Goal: Information Seeking & Learning: Learn about a topic

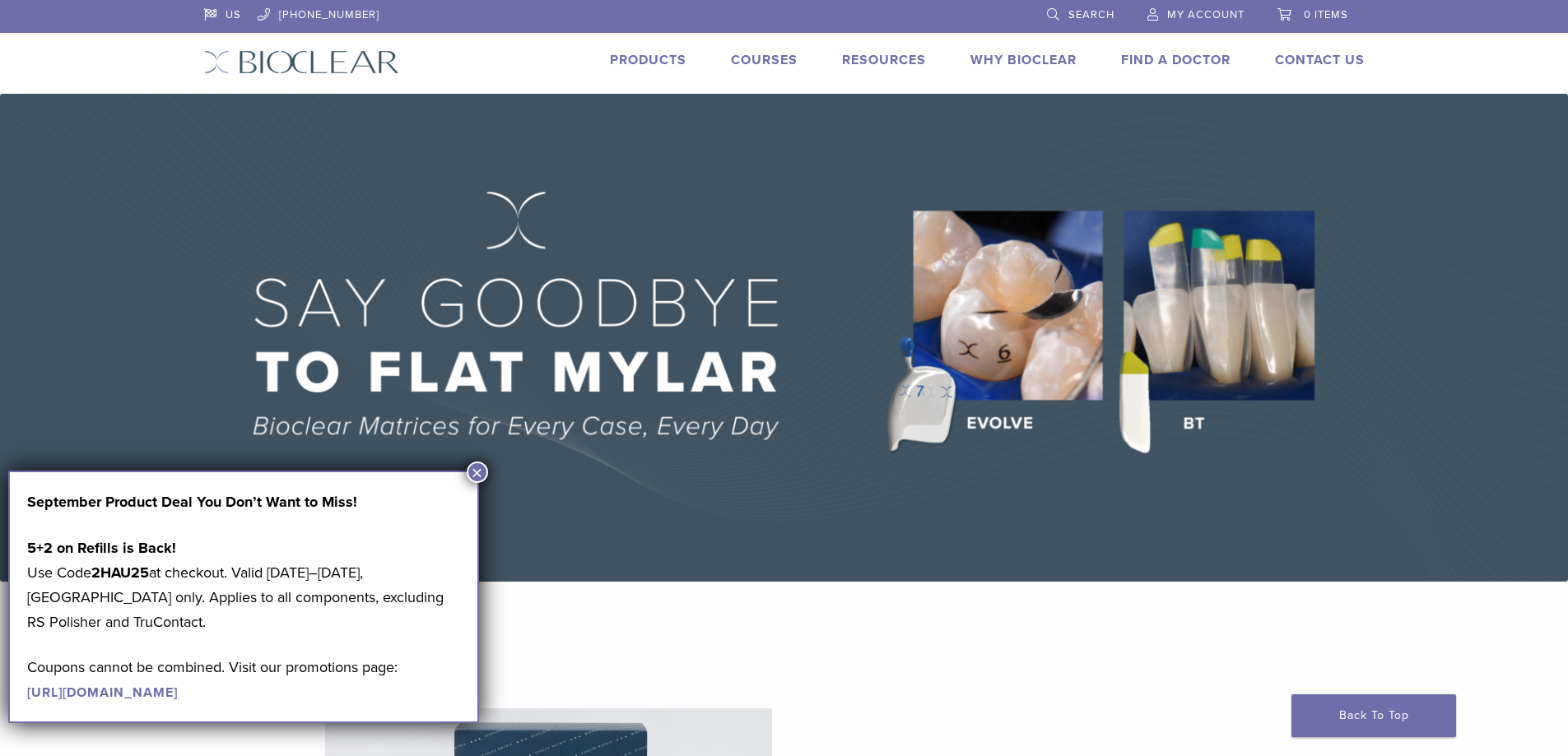
click at [1001, 54] on link "Why Bioclear" at bounding box center [1023, 60] width 106 height 16
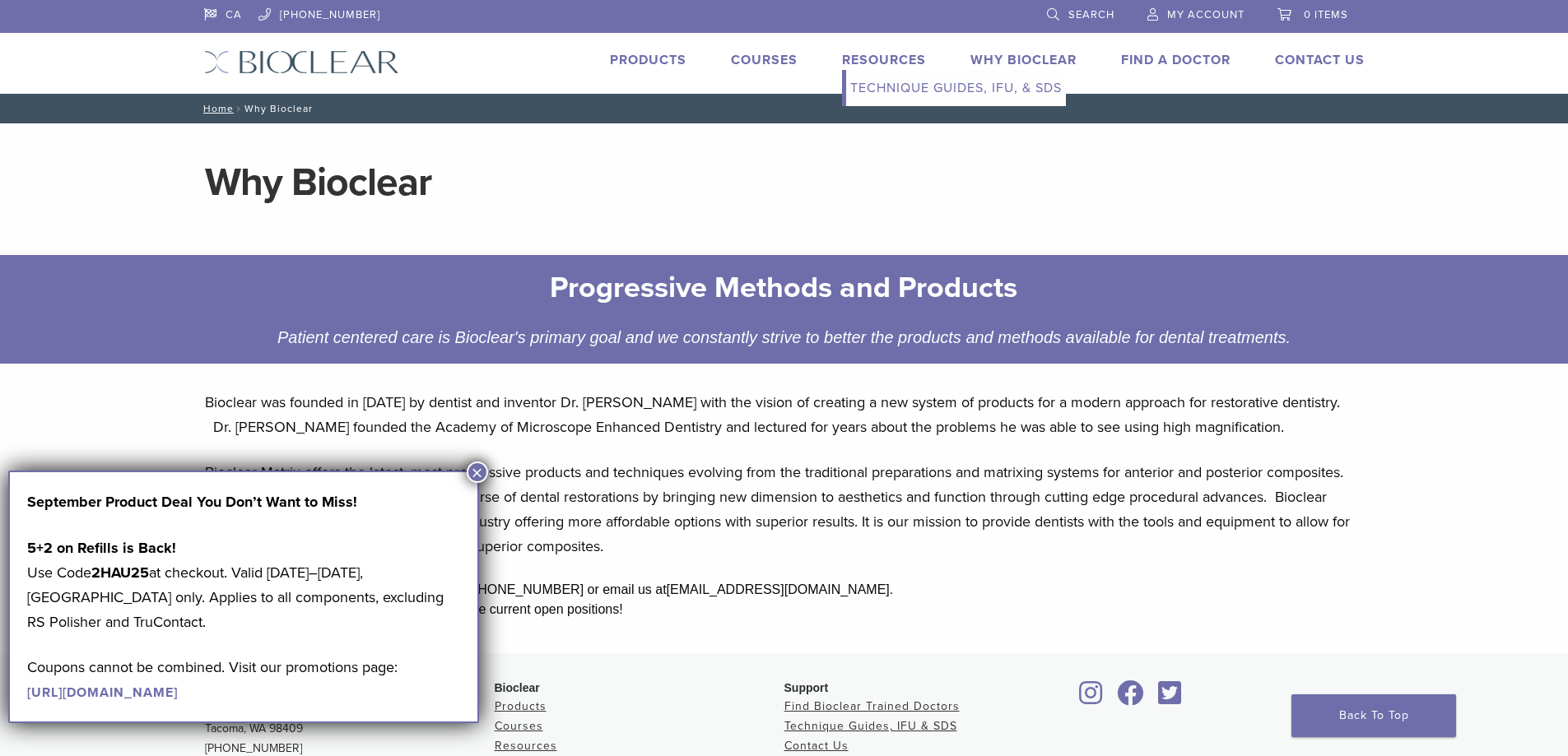
click at [847, 59] on link "Resources" at bounding box center [884, 60] width 84 height 16
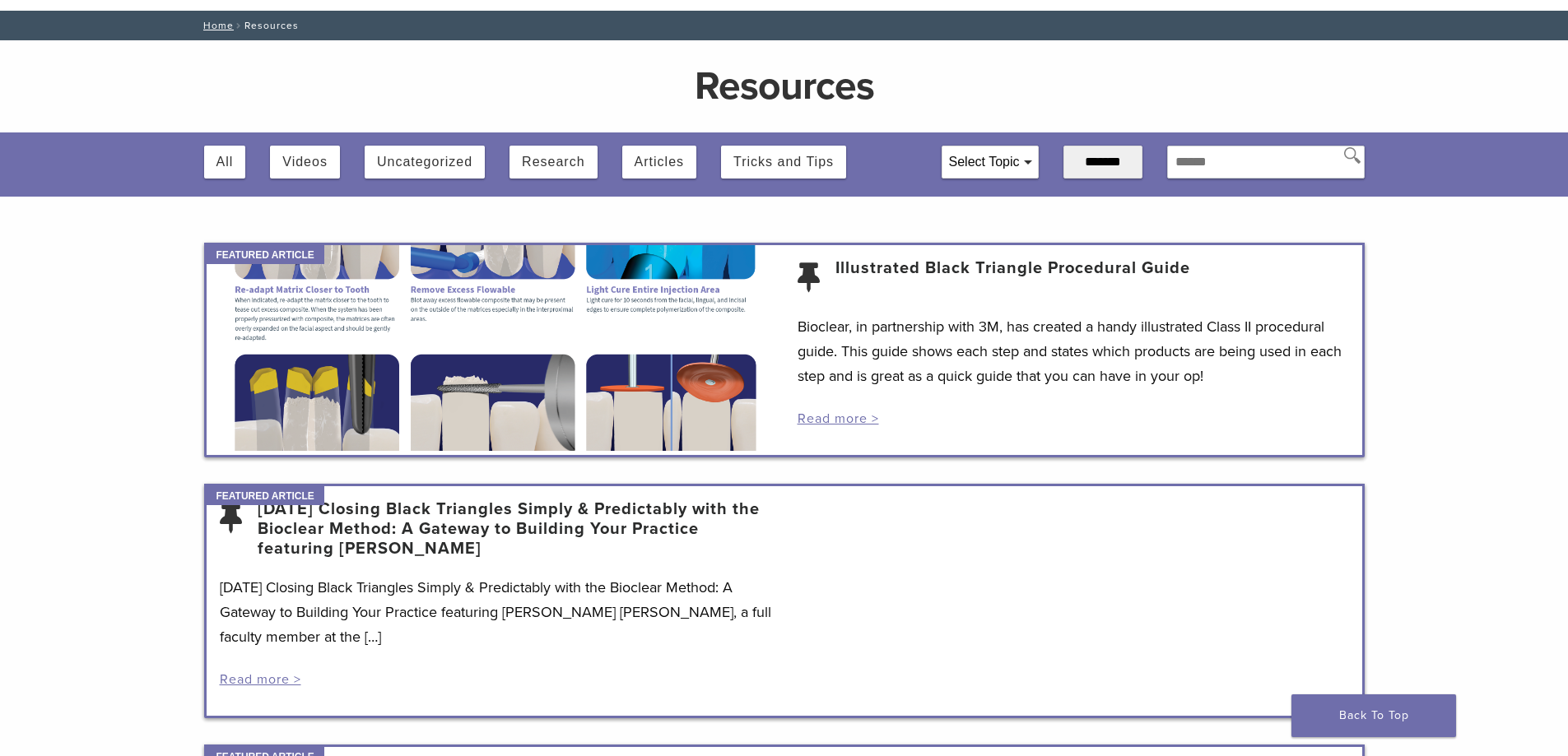
scroll to position [82, 0]
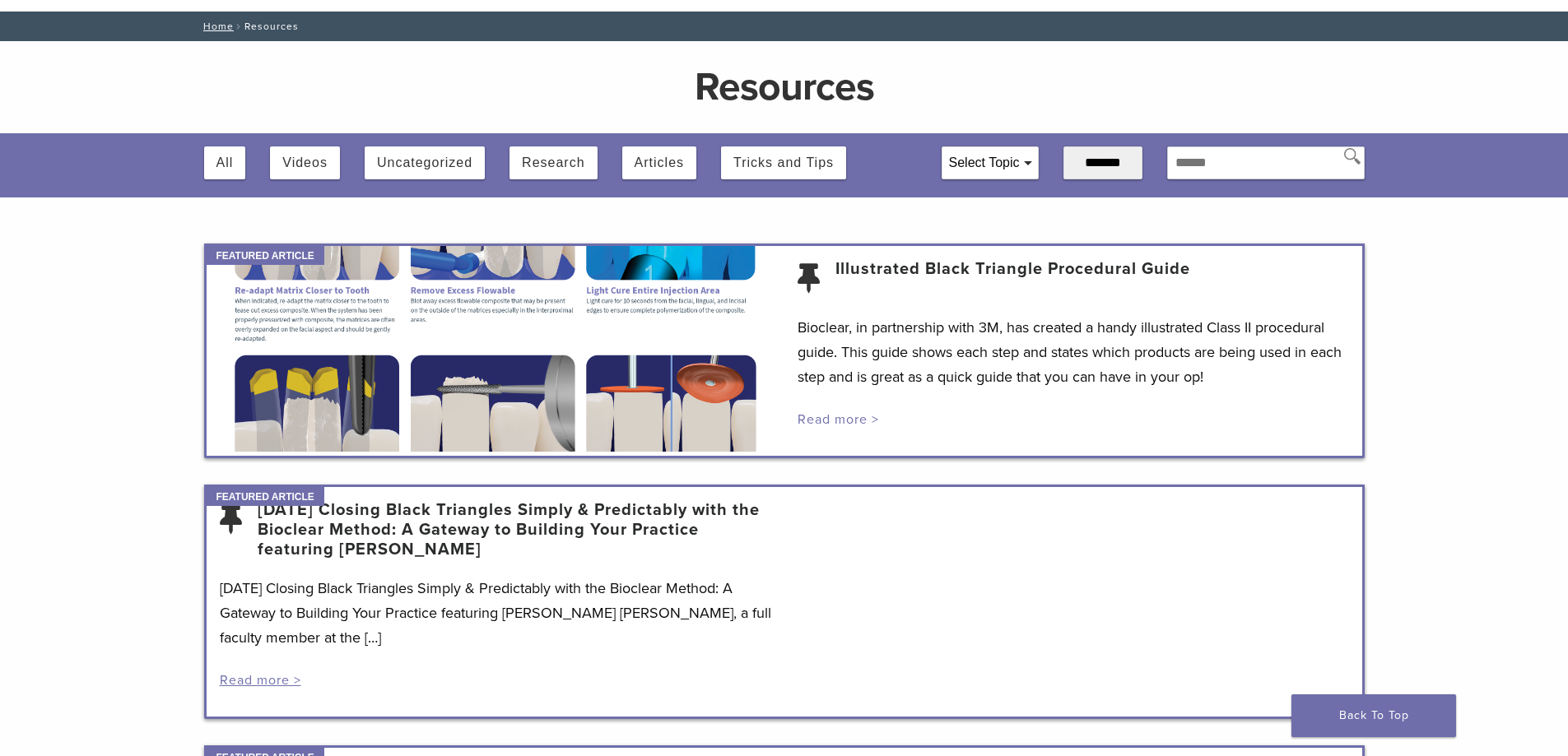
click at [818, 414] on link "Read more >" at bounding box center [838, 419] width 81 height 16
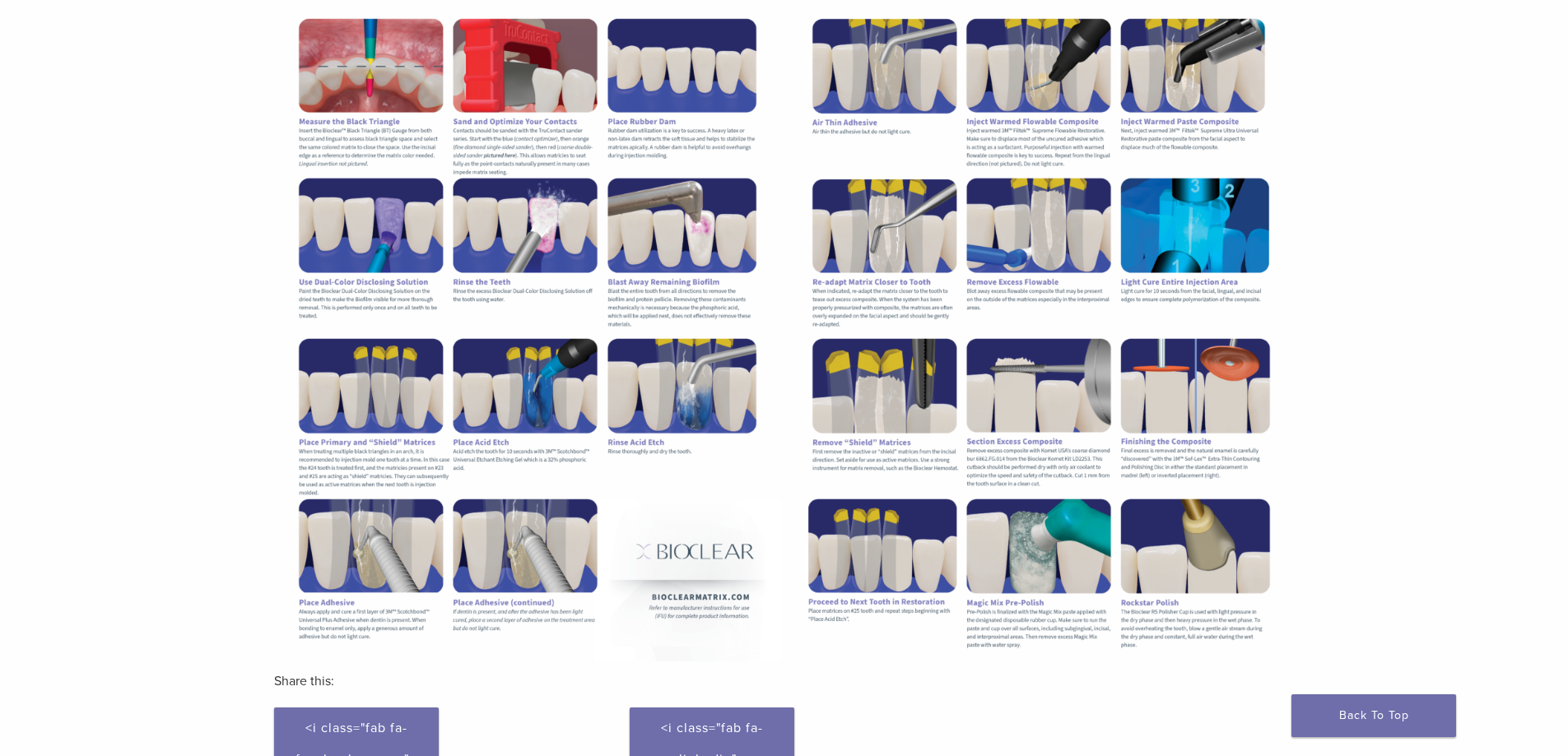
scroll to position [151, 0]
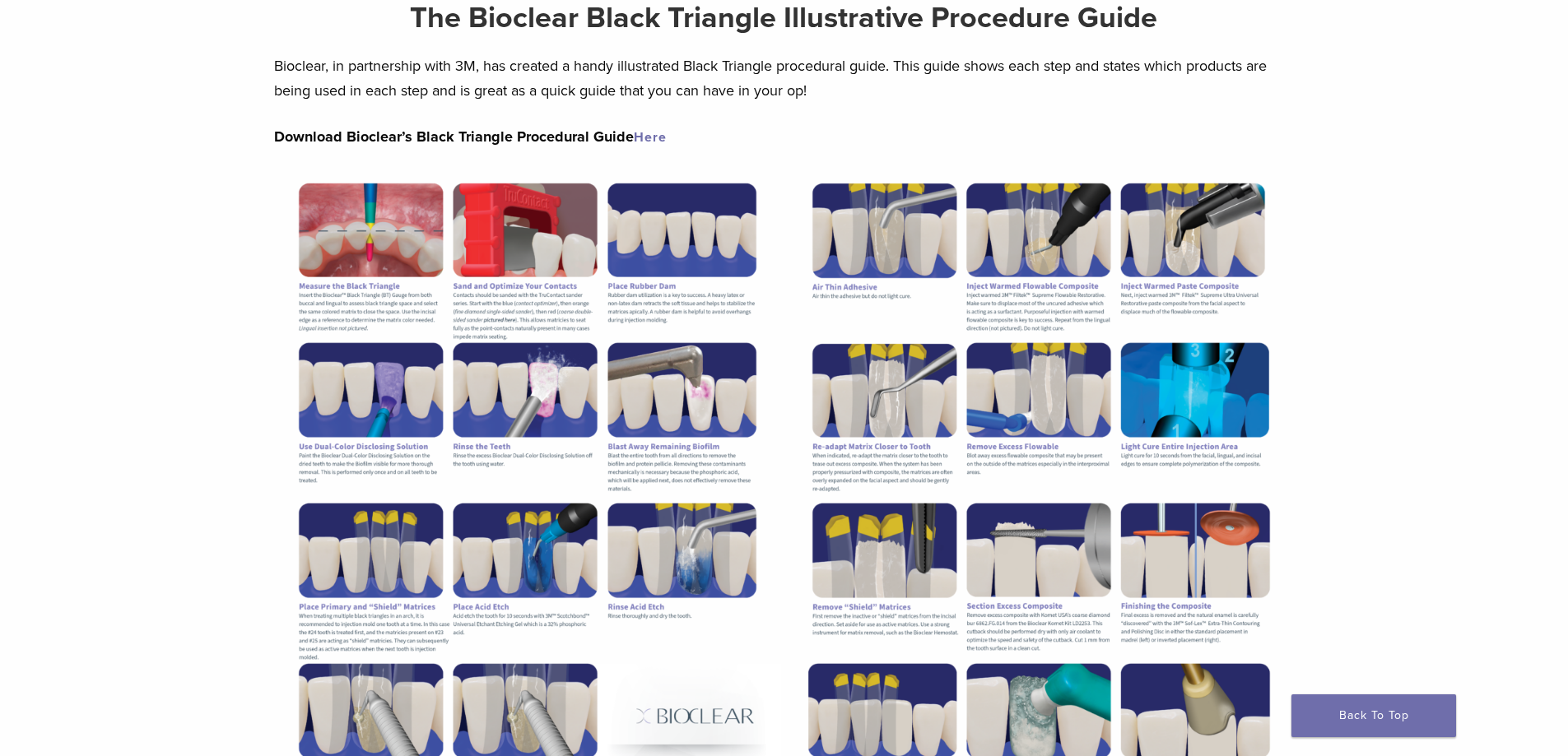
click at [348, 185] on img at bounding box center [528, 497] width 507 height 656
click at [353, 203] on img at bounding box center [528, 497] width 507 height 656
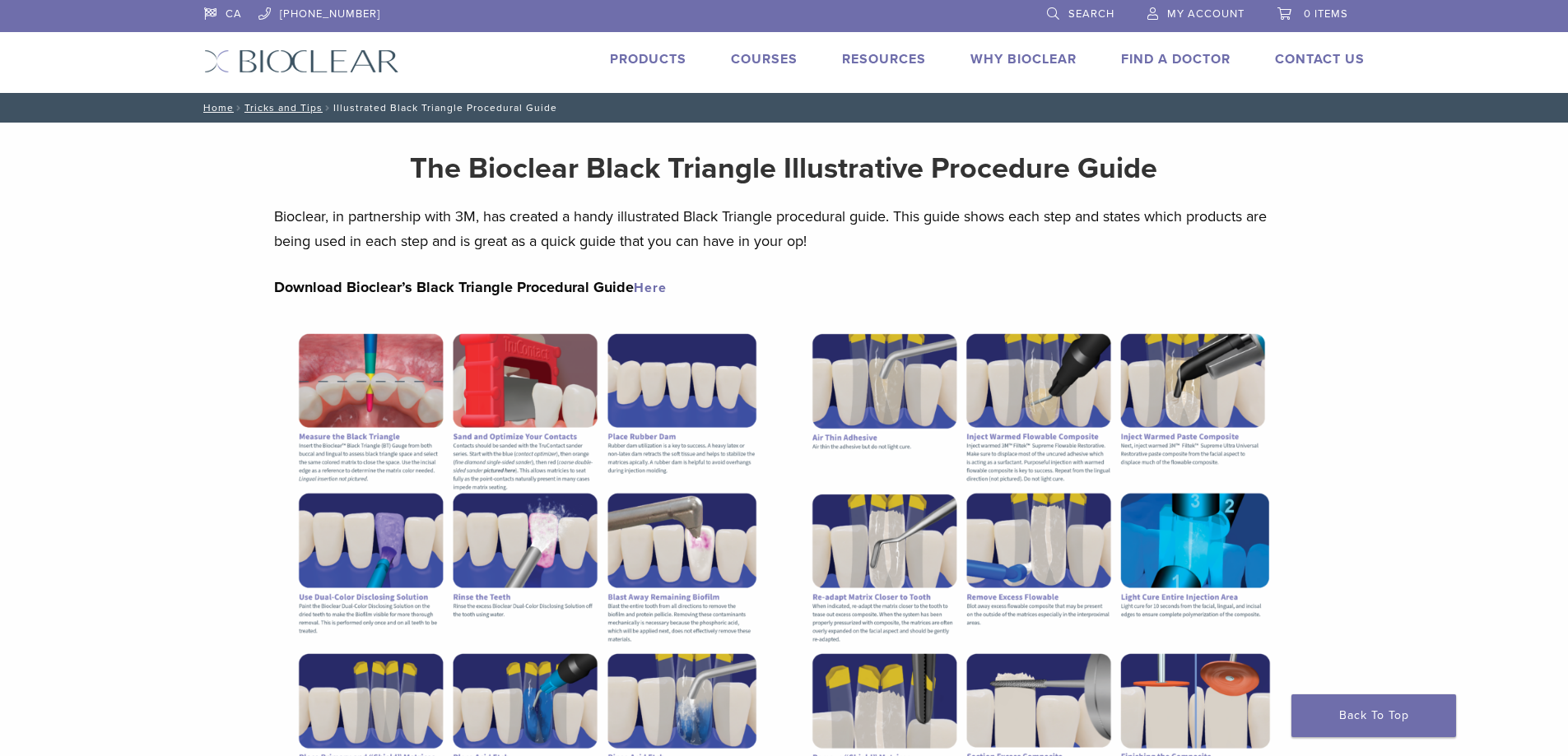
scroll to position [0, 0]
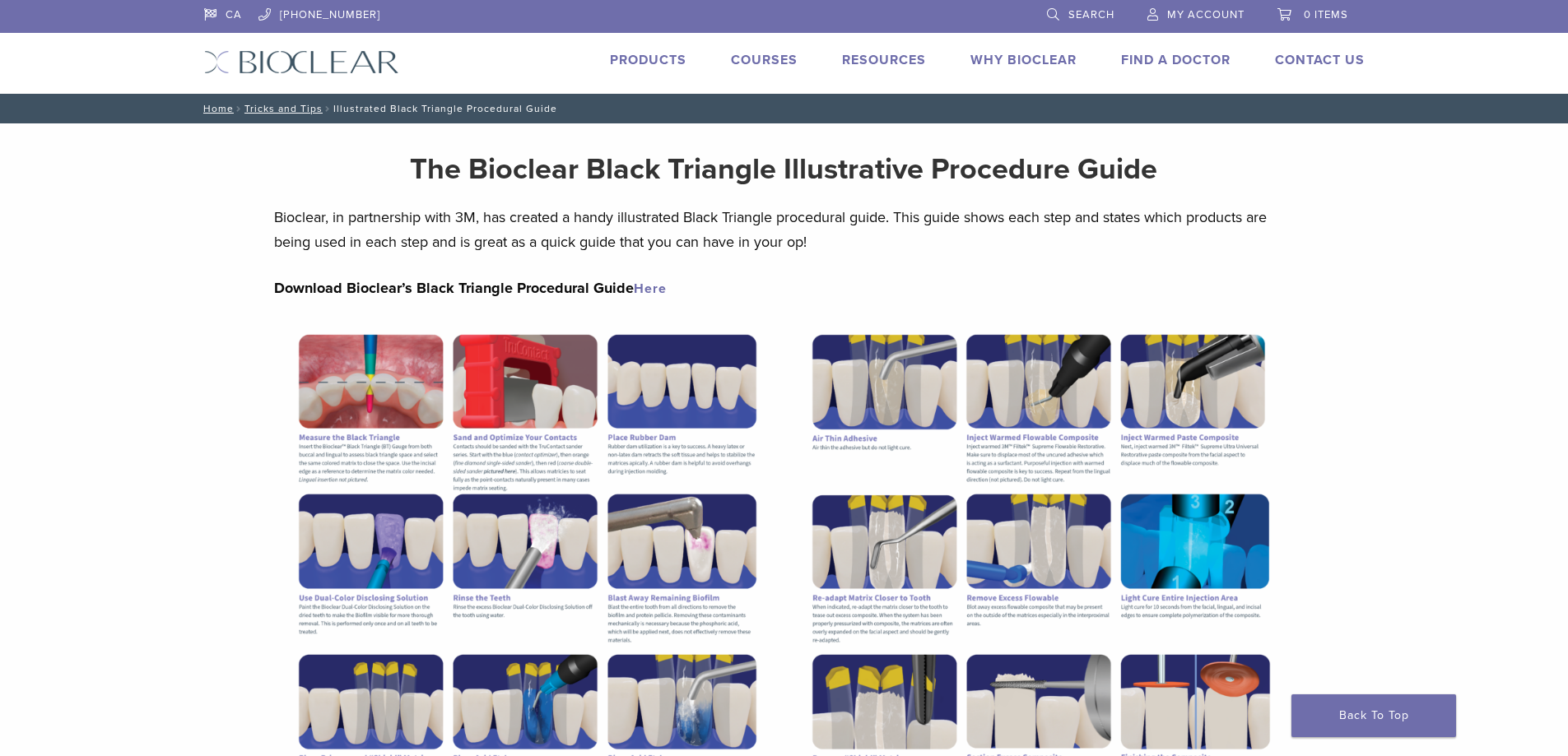
click at [649, 56] on link "Products" at bounding box center [647, 60] width 77 height 16
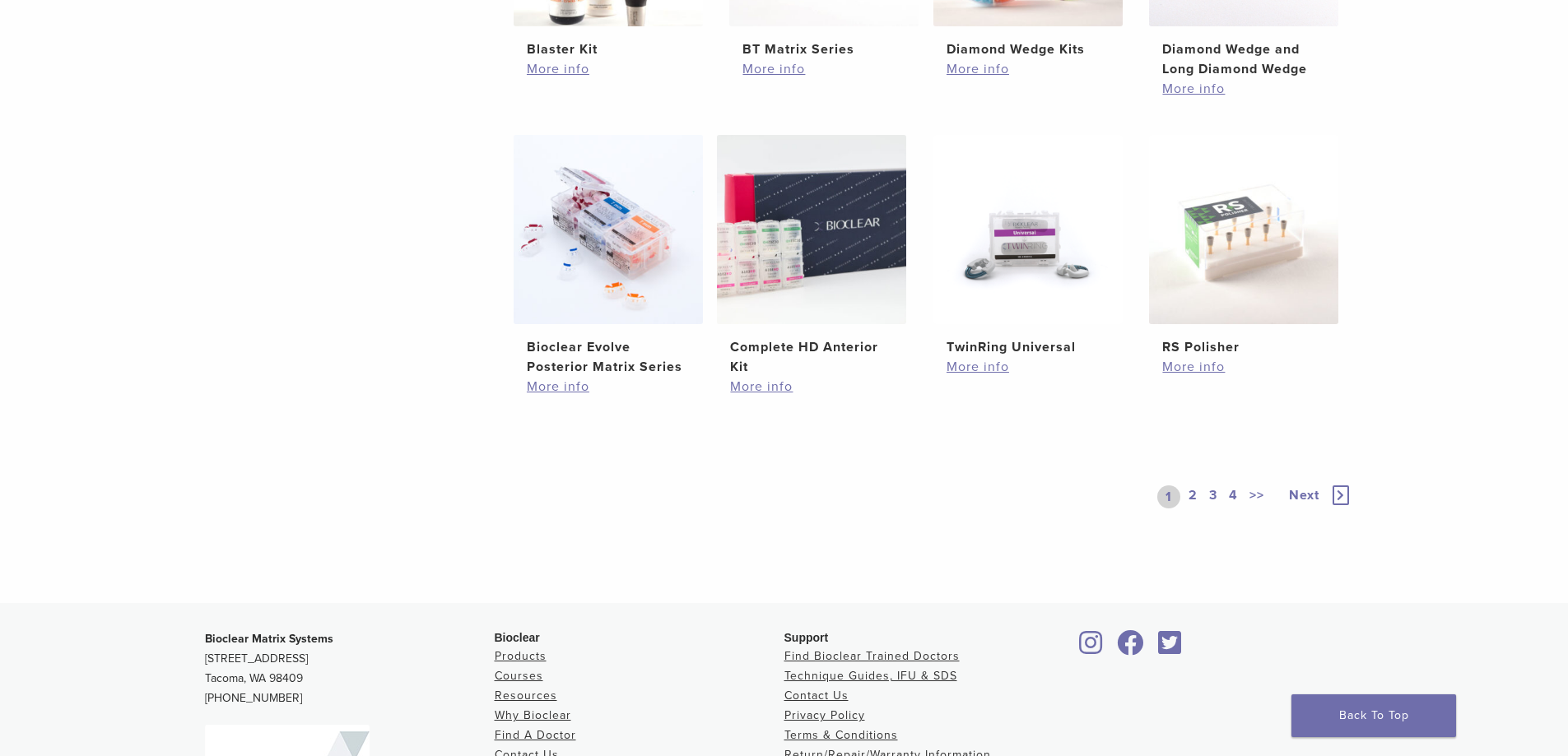
scroll to position [1152, 0]
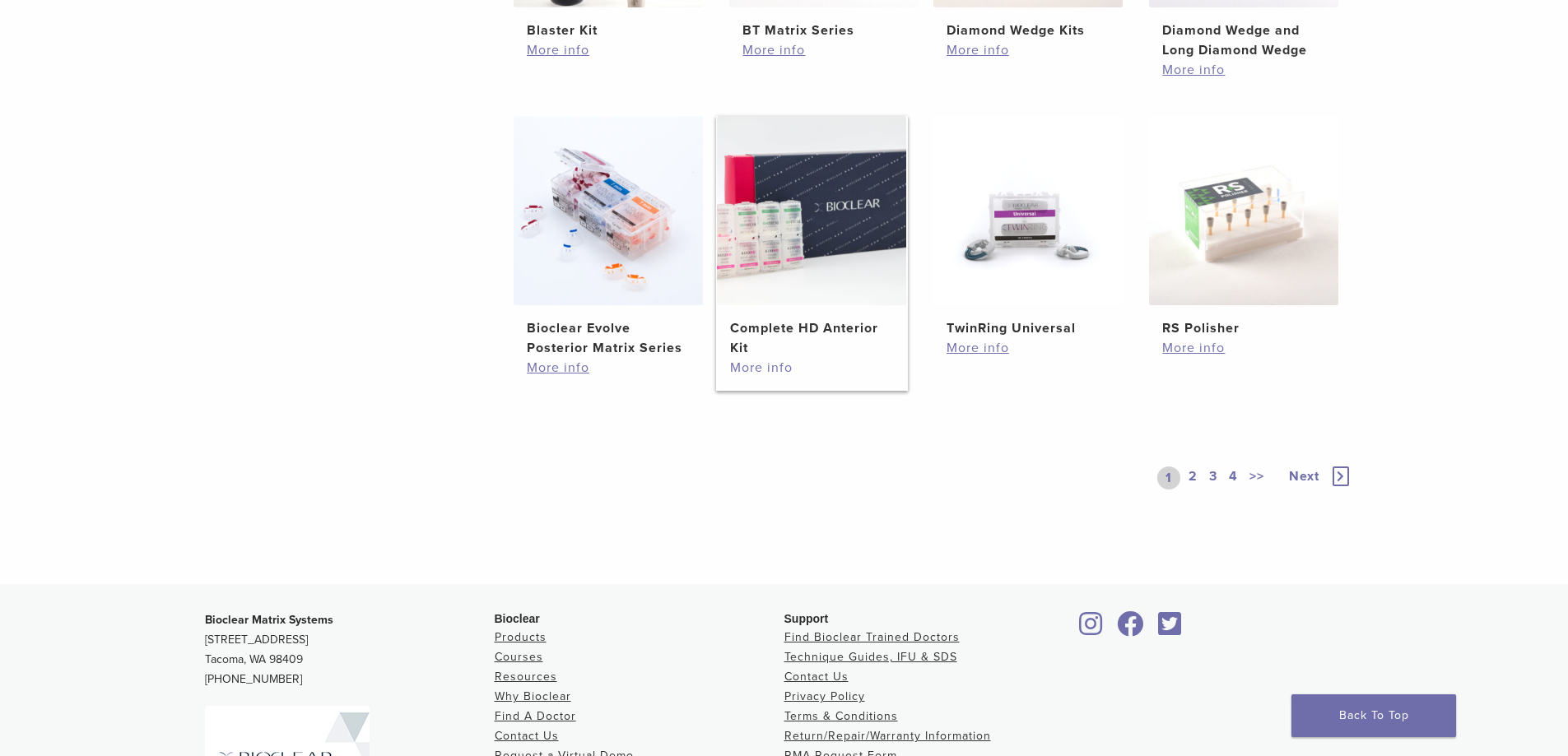
click at [736, 362] on link "More info" at bounding box center [811, 367] width 163 height 20
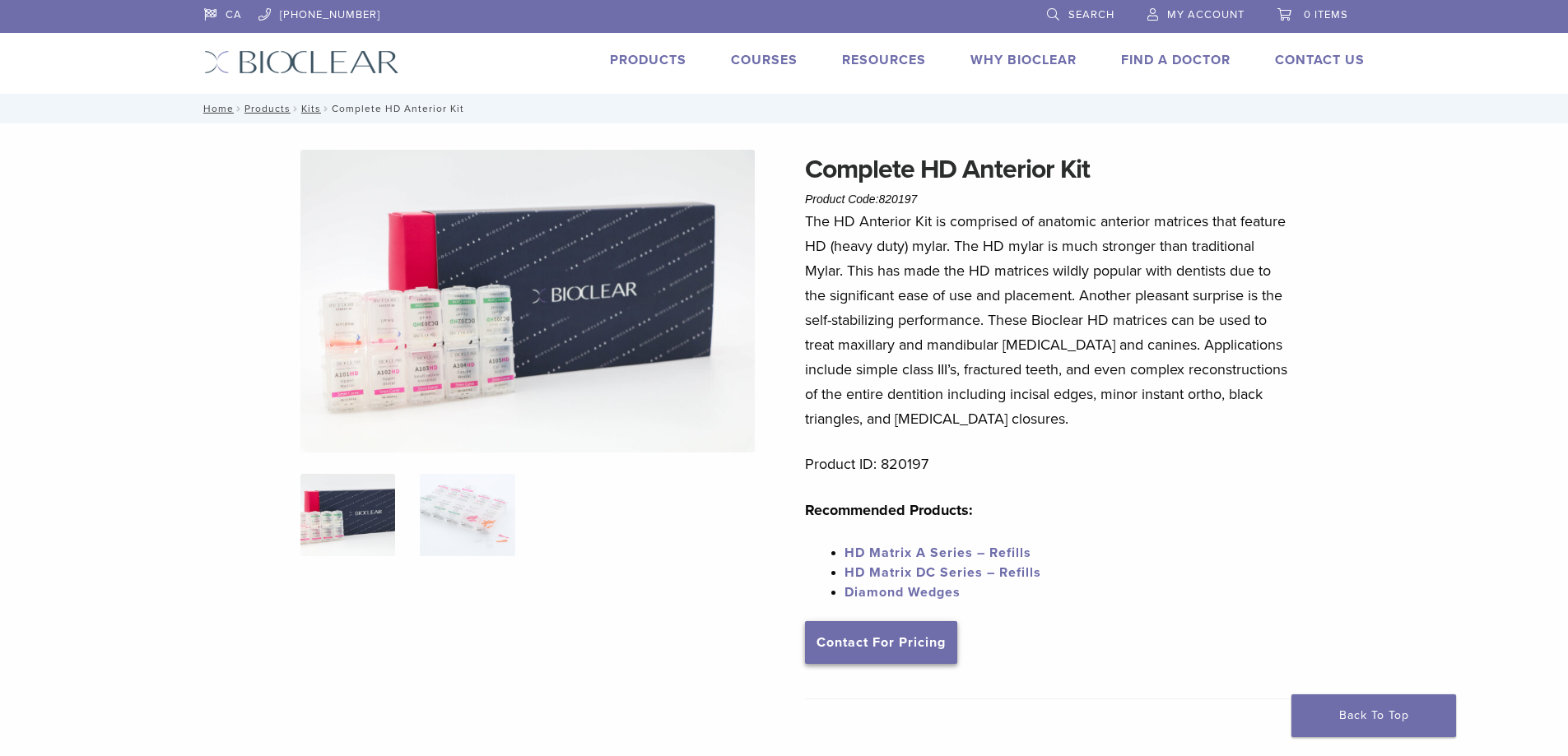
click at [874, 642] on link "Contact For Pricing" at bounding box center [880, 642] width 152 height 43
click at [643, 56] on link "Products" at bounding box center [647, 60] width 77 height 16
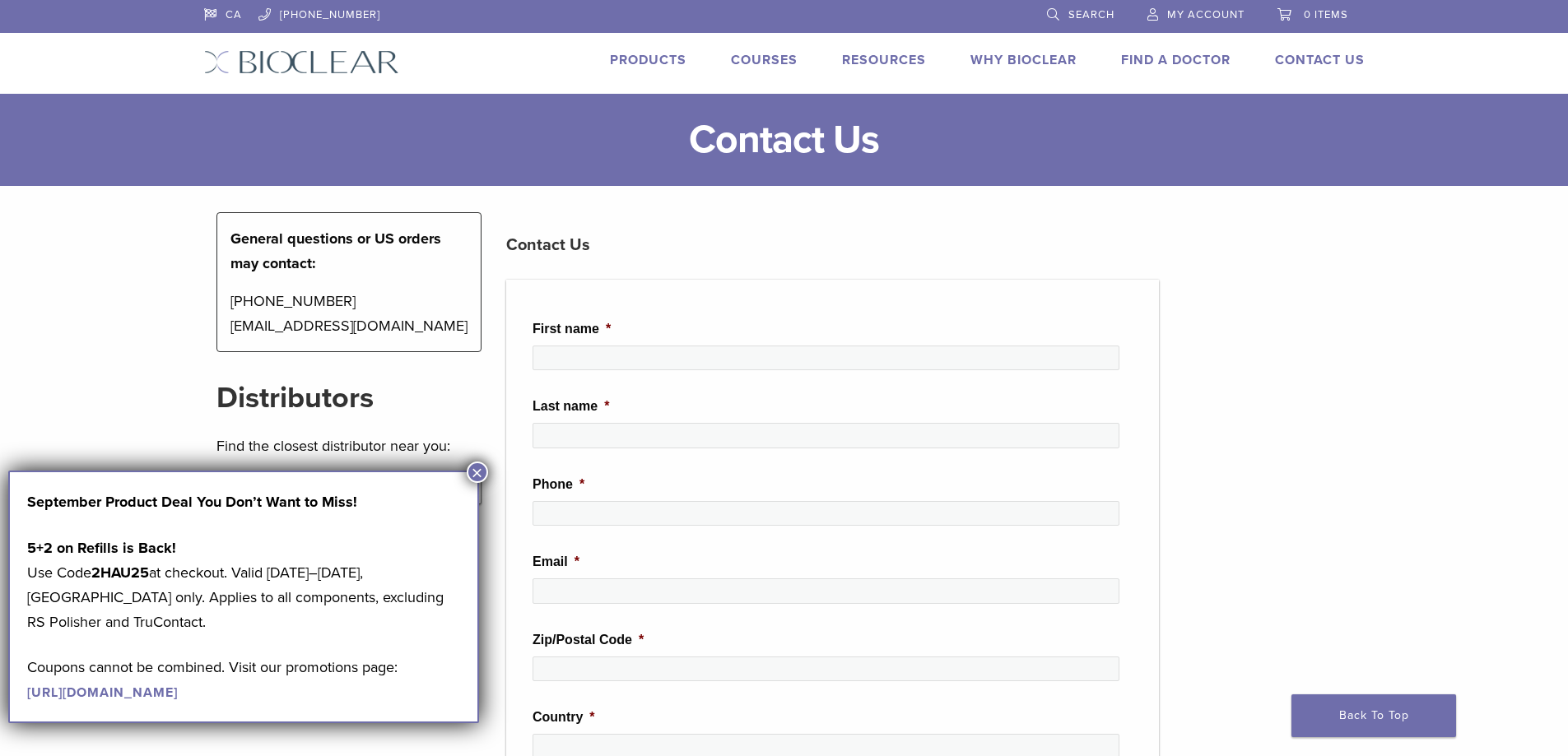
click at [475, 479] on button "×" at bounding box center [477, 472] width 22 height 22
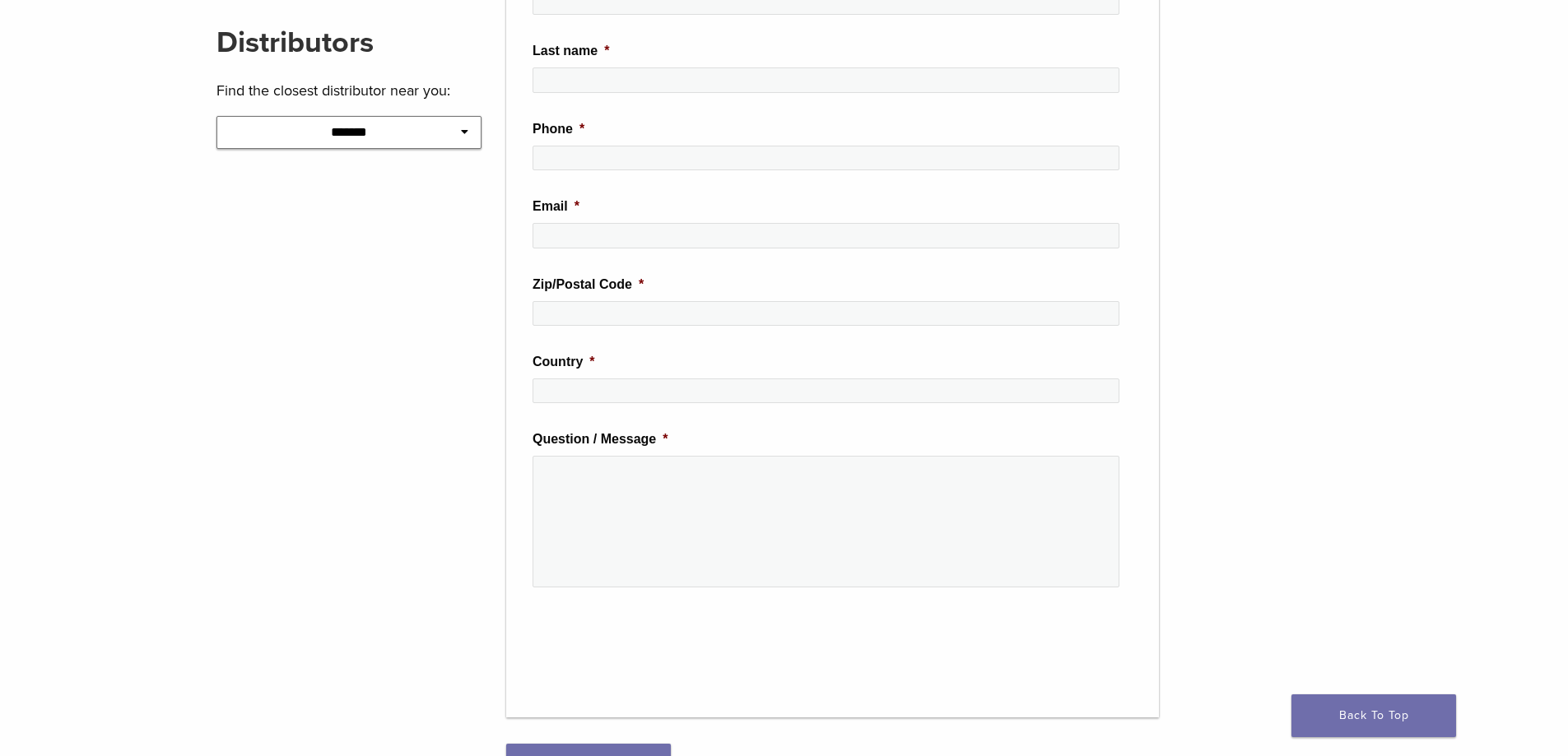
scroll to position [494, 0]
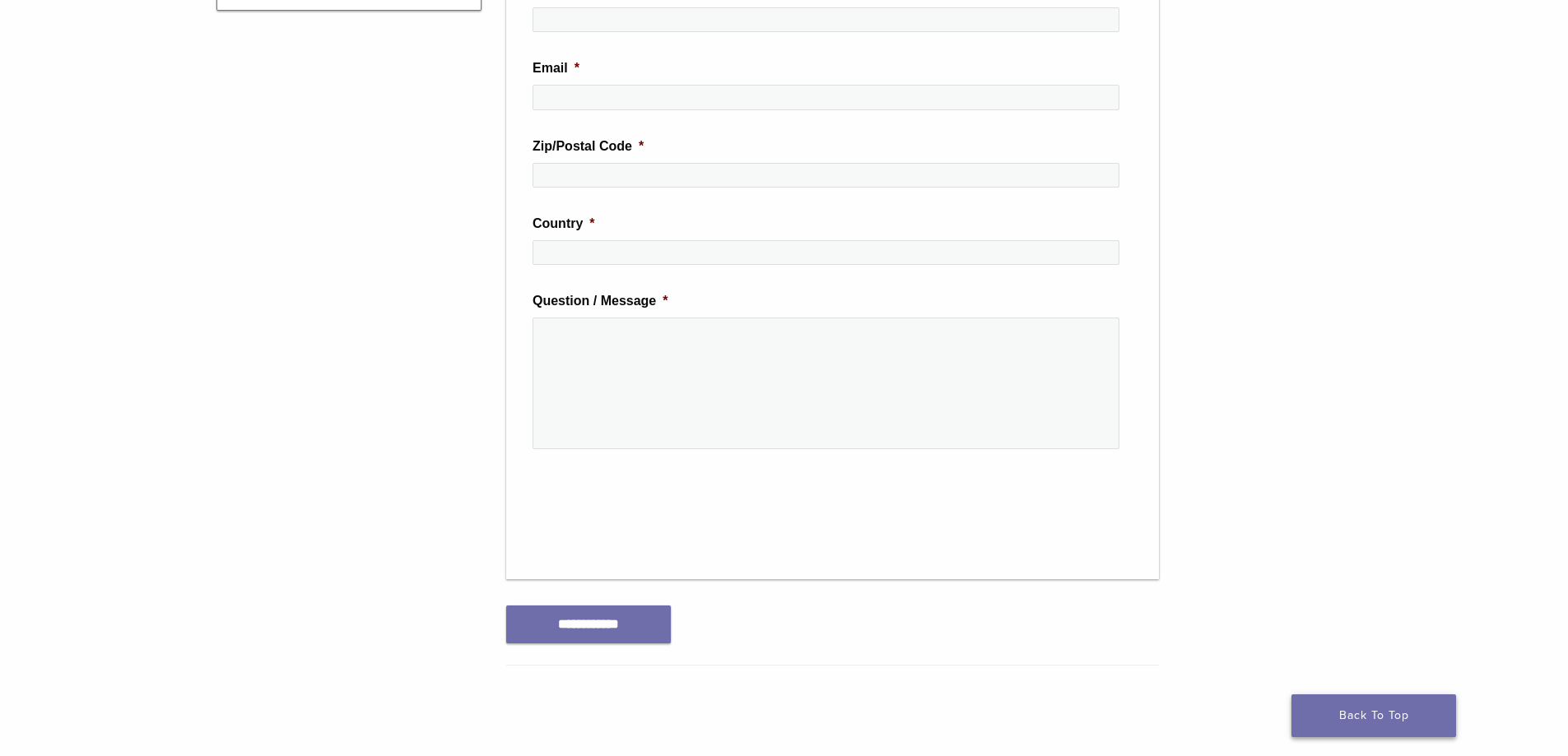
click at [1349, 718] on link "Back To Top" at bounding box center [1373, 715] width 165 height 43
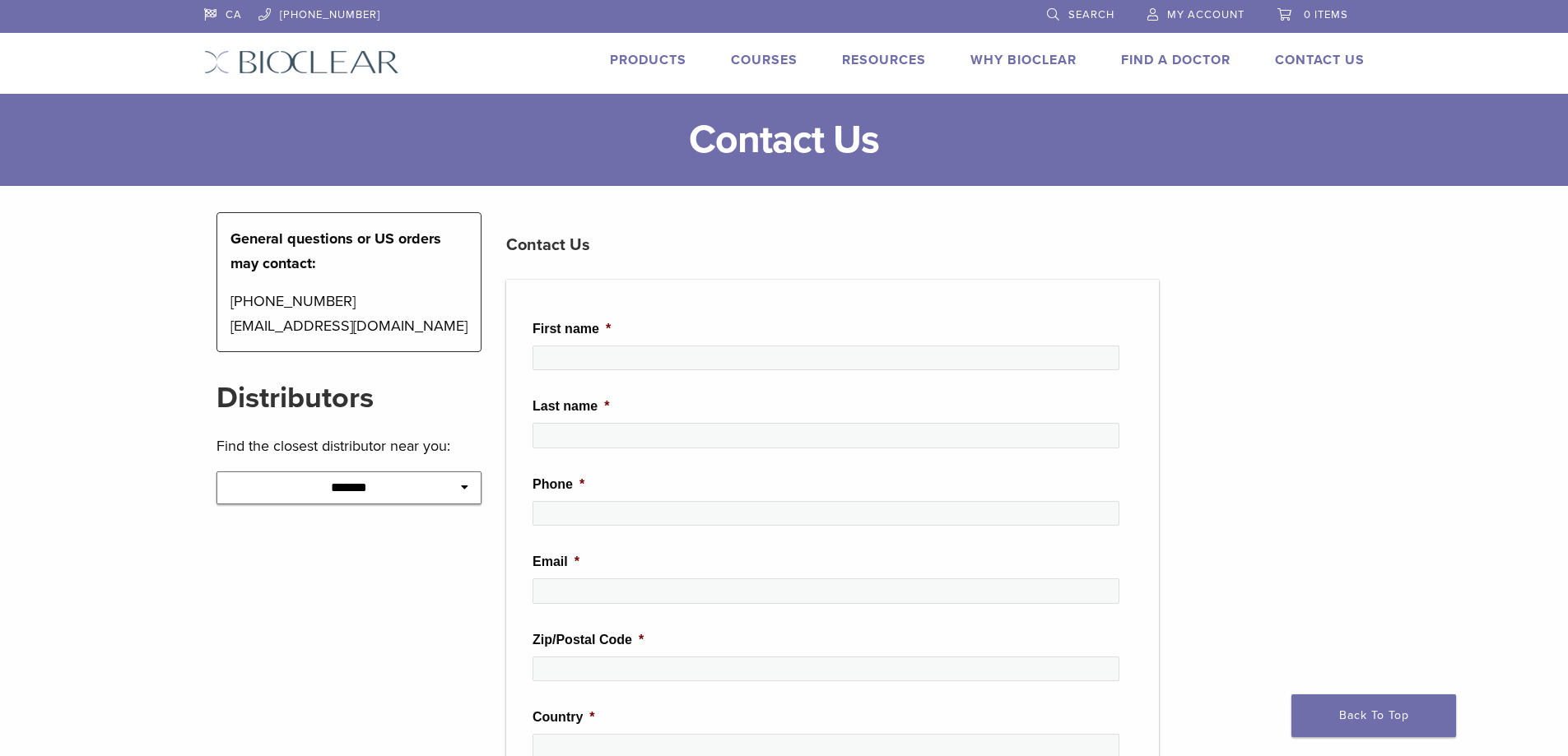
click at [641, 55] on link "Products" at bounding box center [647, 60] width 77 height 16
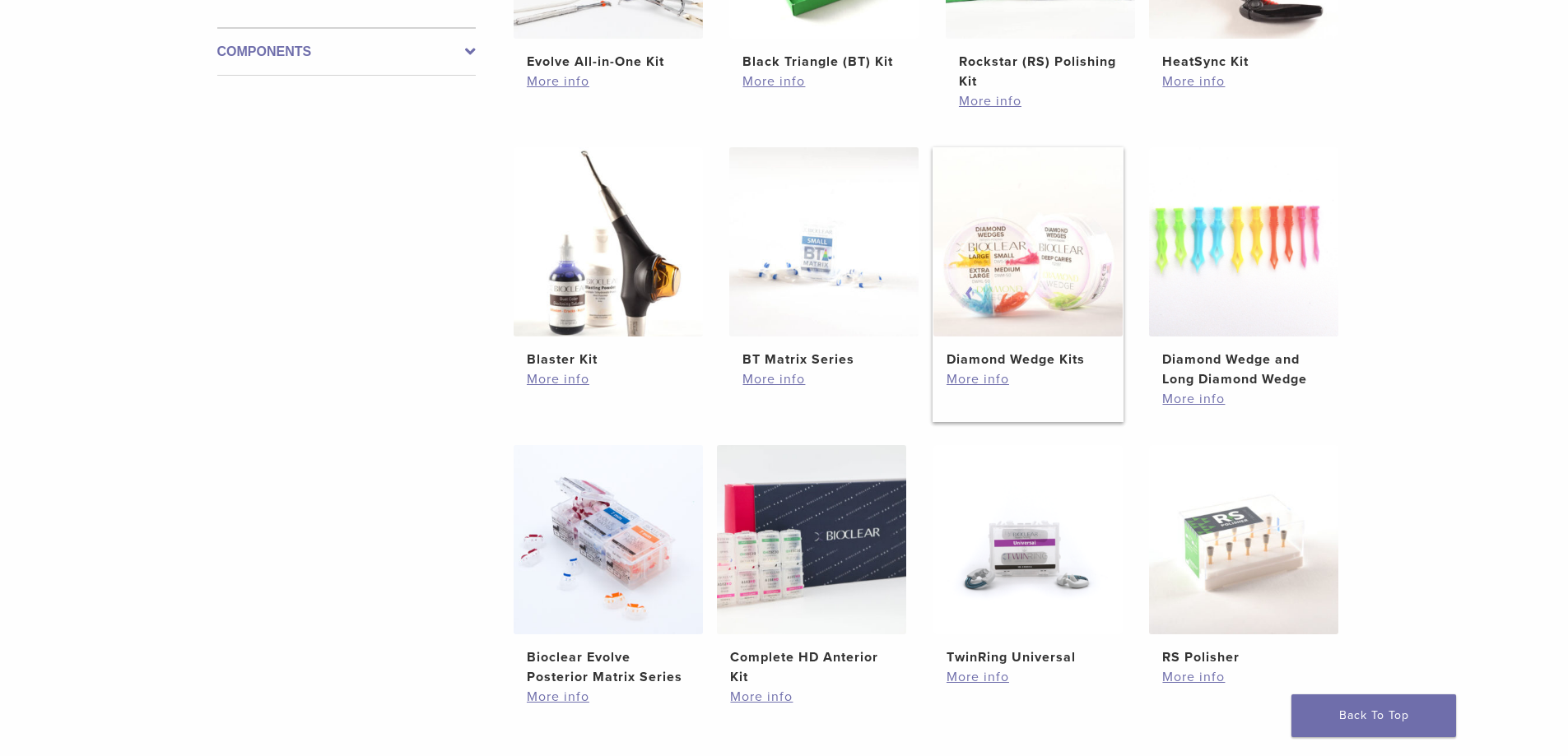
scroll to position [576, 0]
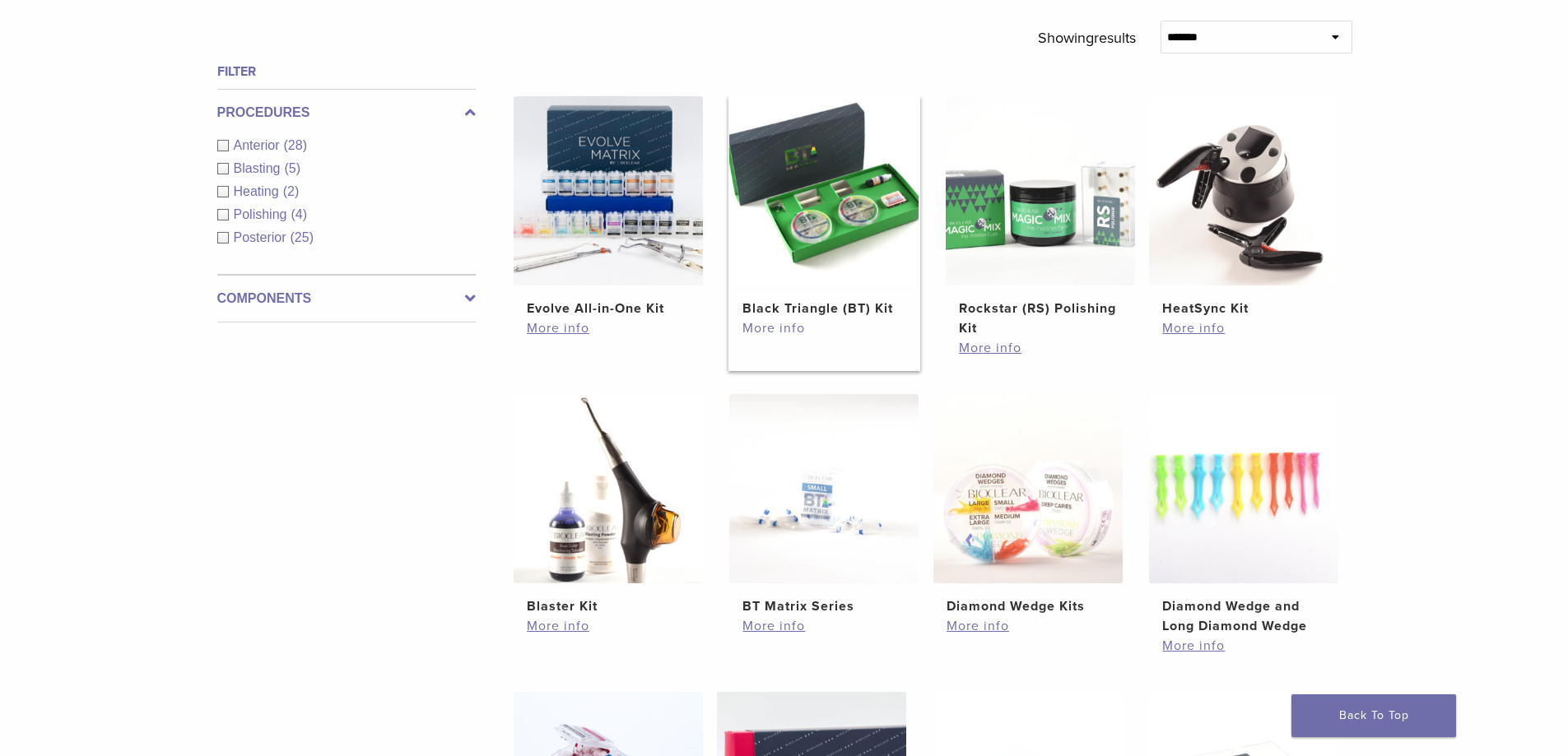
click at [784, 334] on link "More info" at bounding box center [823, 328] width 163 height 20
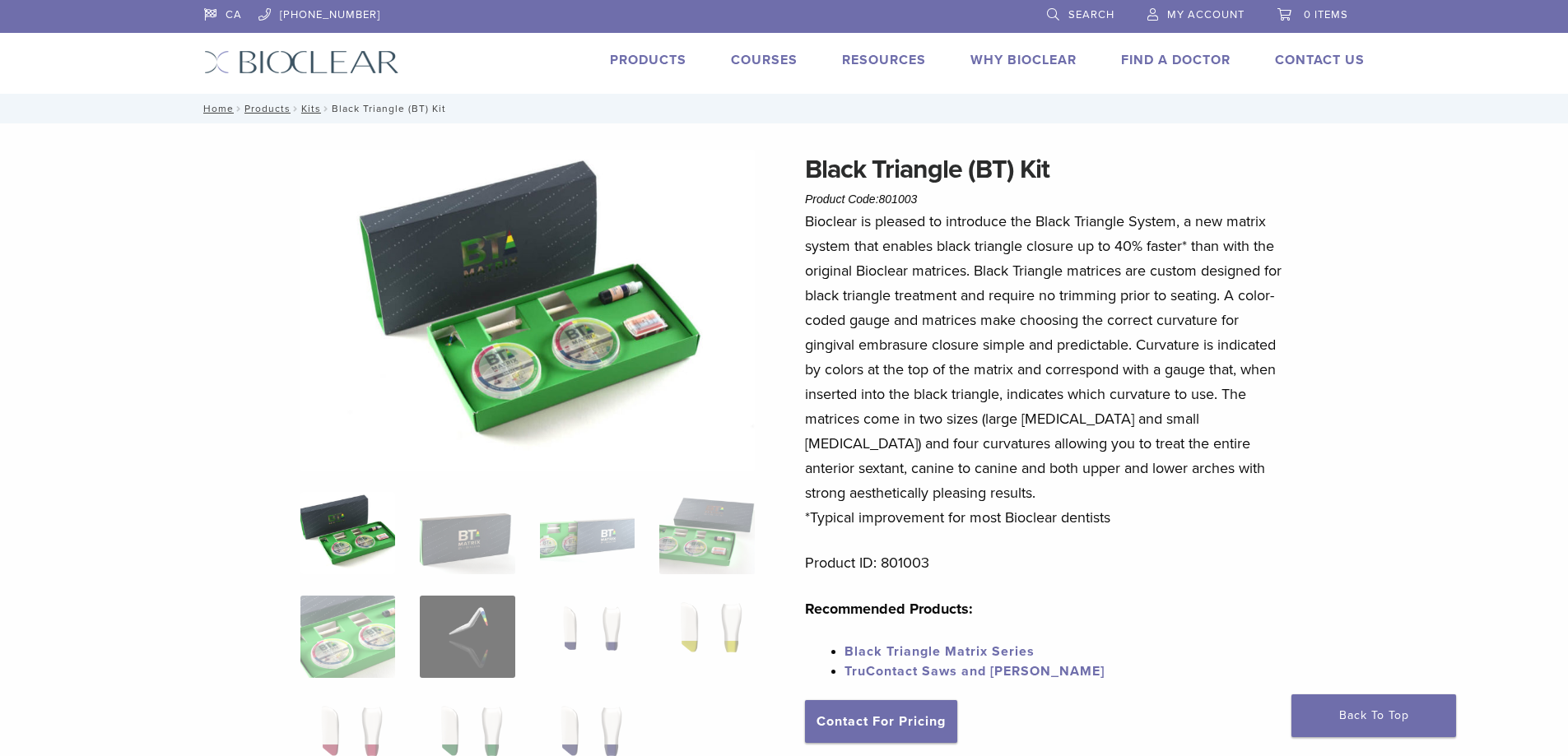
click at [754, 58] on link "Courses" at bounding box center [764, 60] width 66 height 16
click at [754, 61] on link "Courses" at bounding box center [764, 60] width 66 height 16
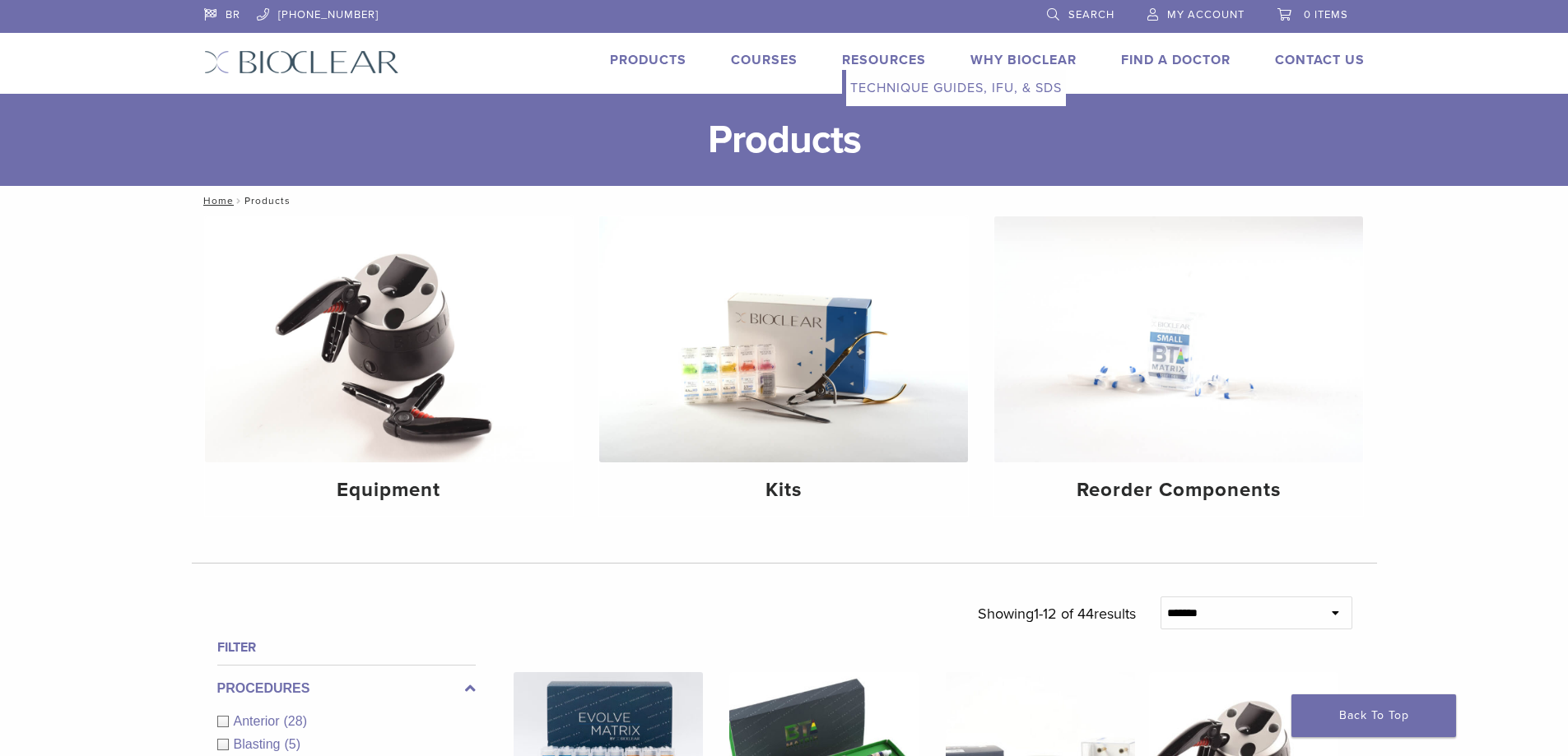
click at [862, 65] on link "Resources" at bounding box center [884, 60] width 84 height 16
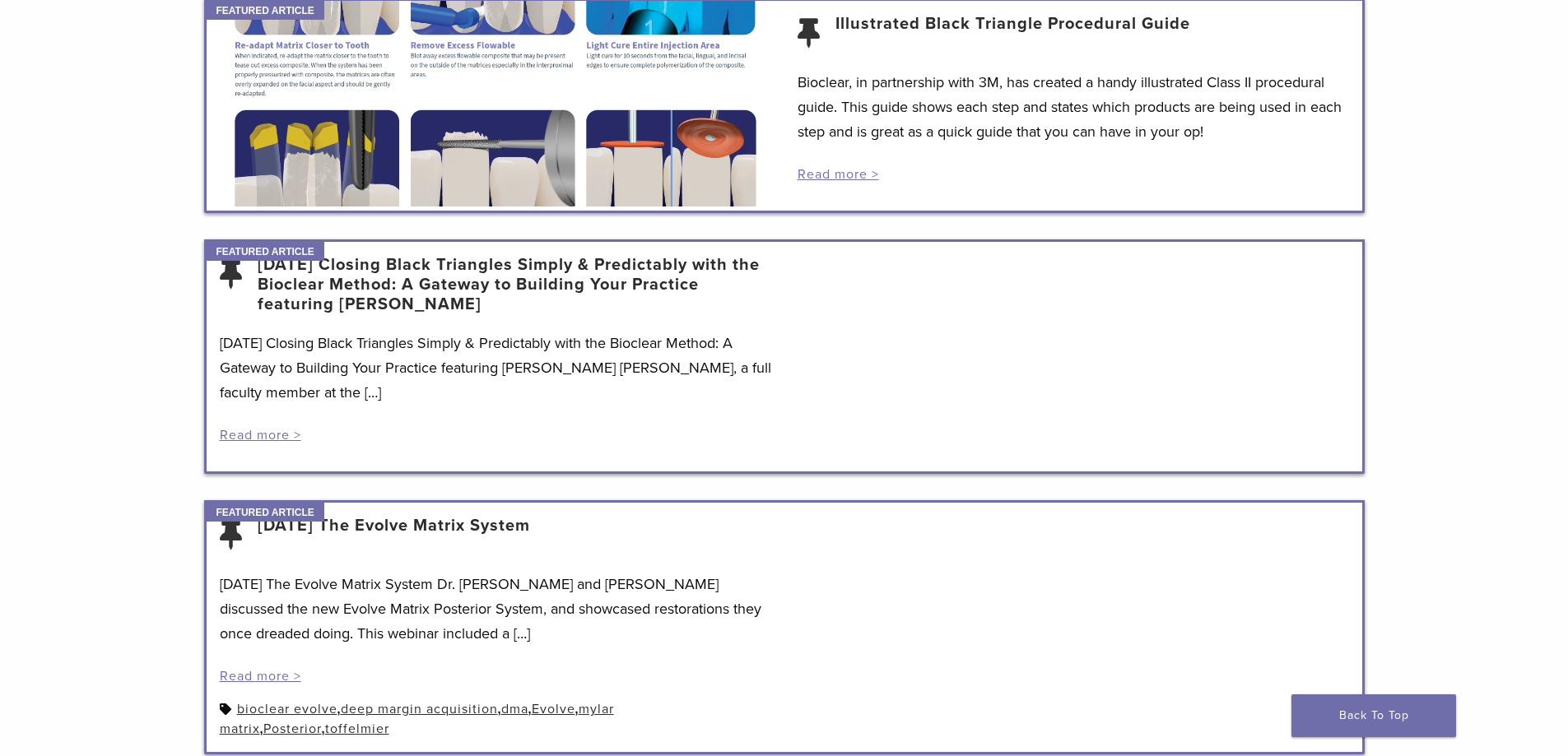
scroll to position [329, 0]
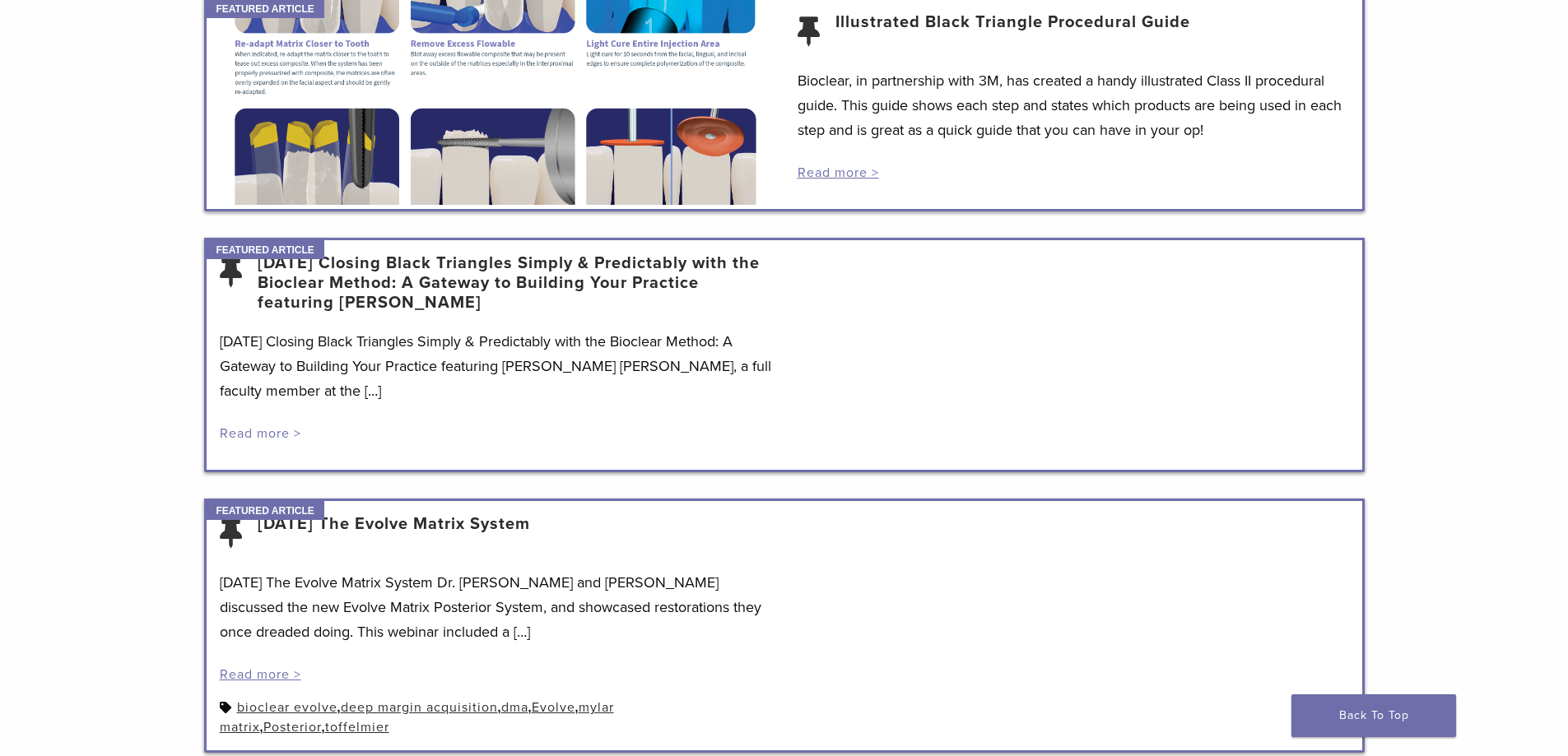
click at [277, 431] on link "Read more >" at bounding box center [260, 433] width 81 height 16
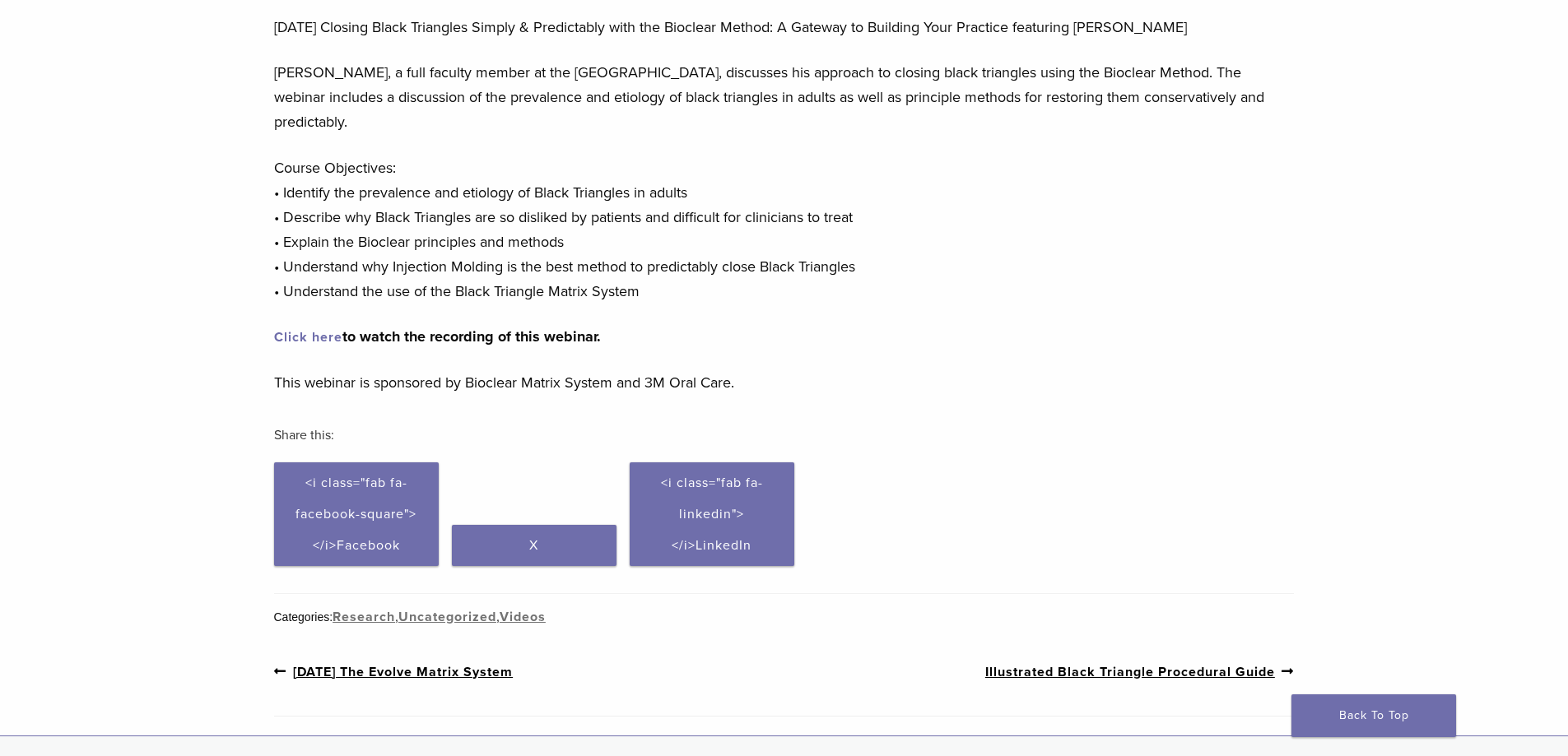
scroll to position [165, 0]
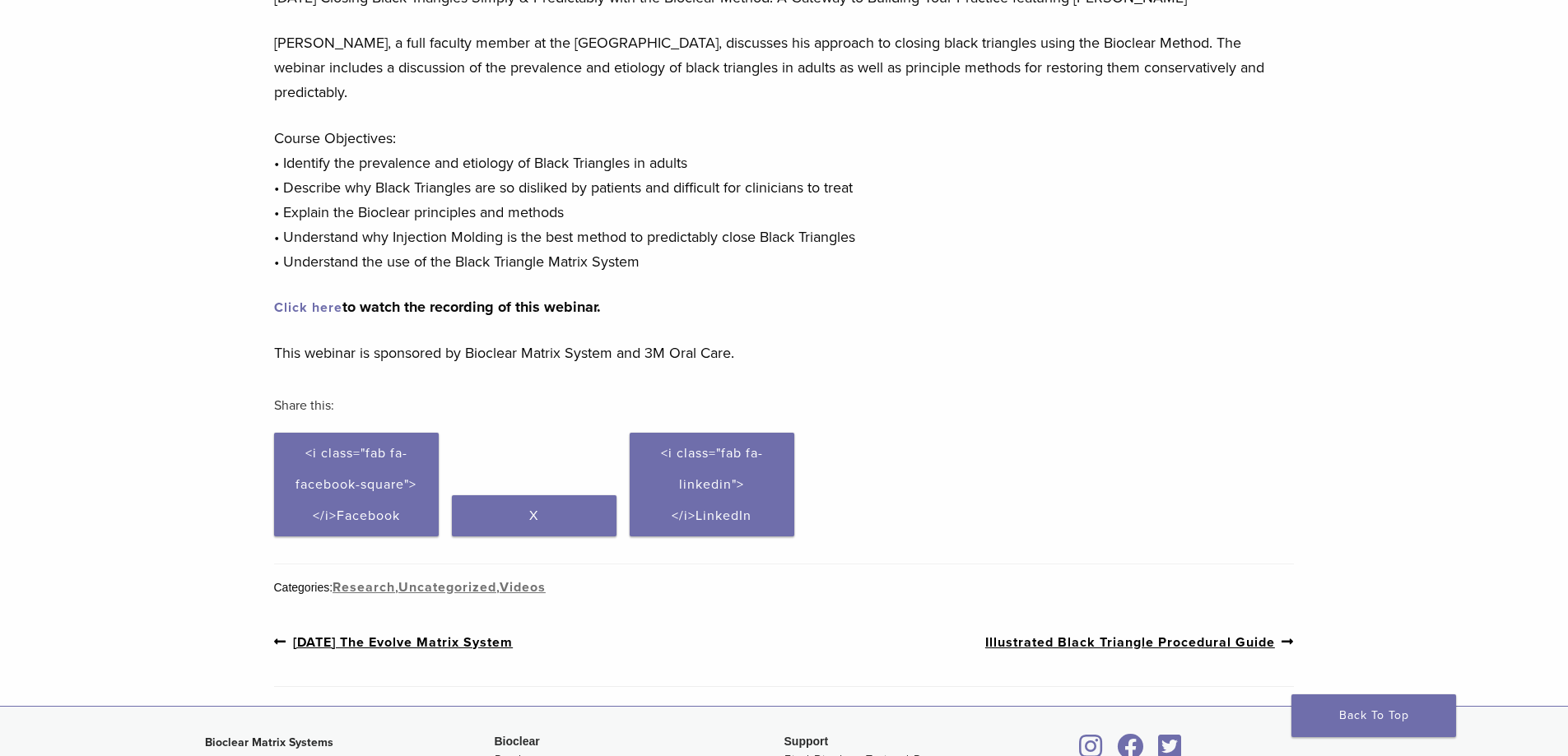
click at [293, 306] on link "Click here" at bounding box center [308, 308] width 68 height 16
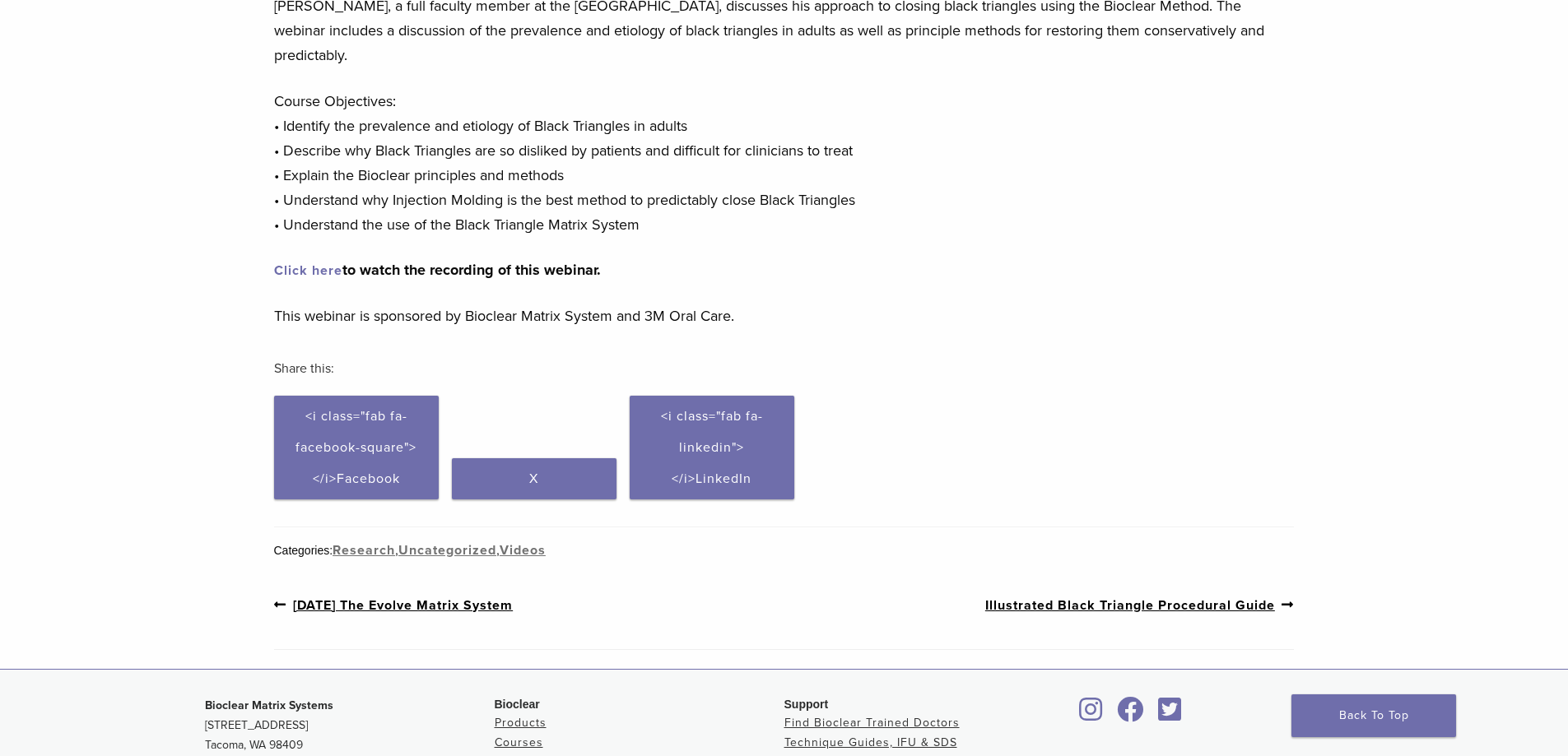
scroll to position [412, 0]
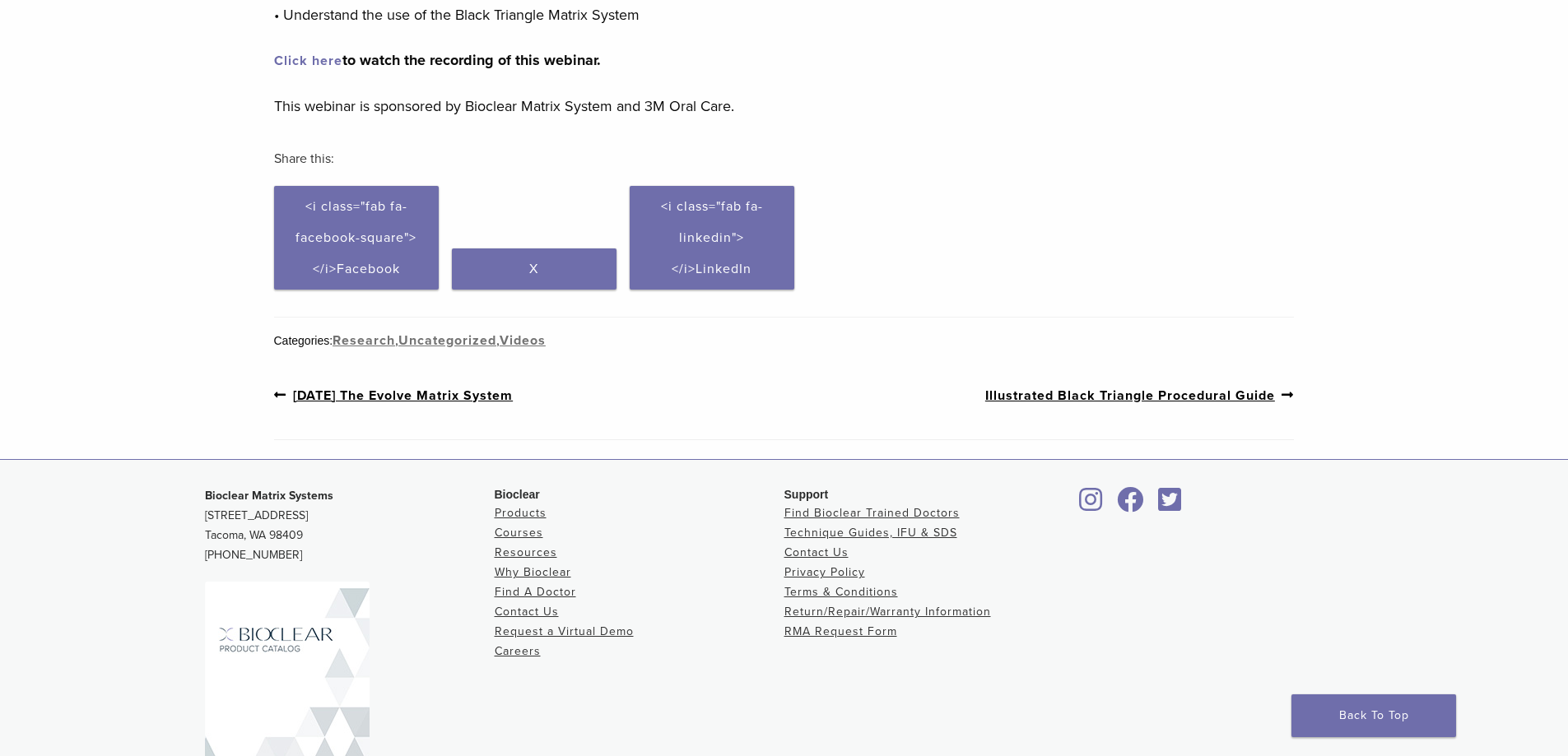
click at [1150, 402] on link "Next post: Illustrated Black Triangle Procedural Guide" at bounding box center [1139, 396] width 309 height 21
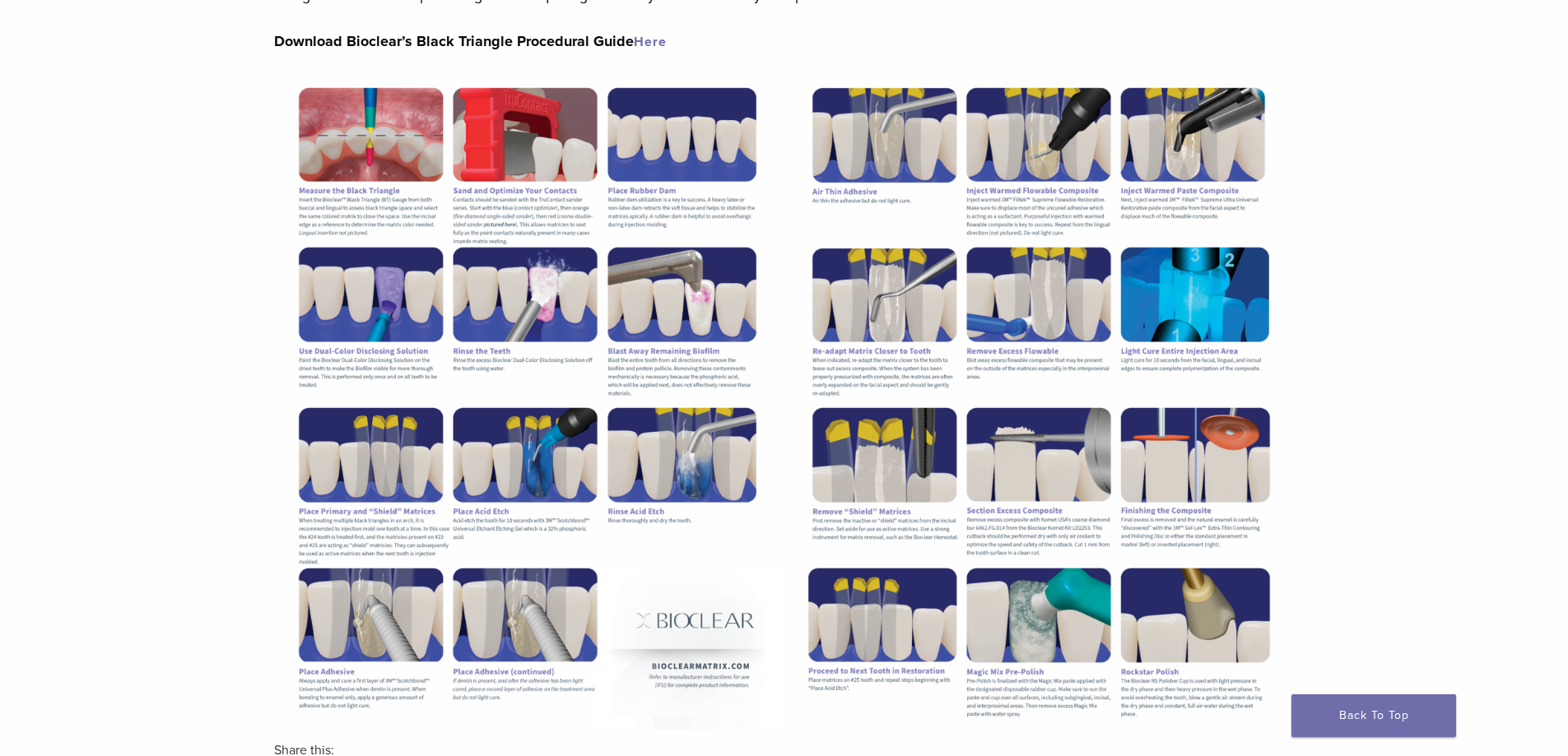
scroll to position [494, 0]
